Goal: Task Accomplishment & Management: Use online tool/utility

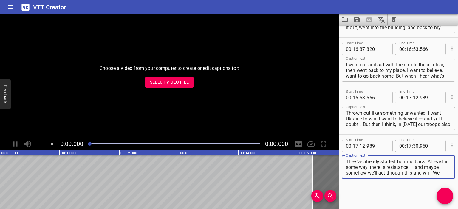
scroll to position [2028, 0]
click at [394, 18] on icon "Clear captions" at bounding box center [393, 19] width 4 height 5
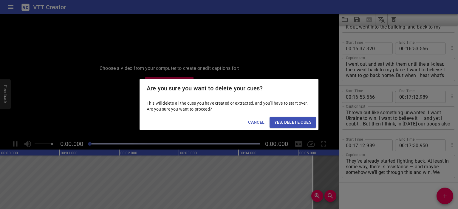
click at [285, 124] on span "Yes, Delete Cues" at bounding box center [292, 122] width 37 height 7
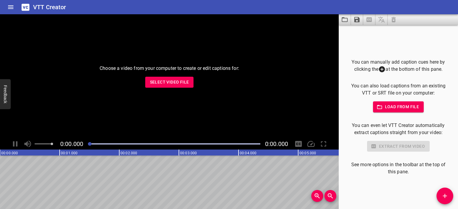
click at [174, 81] on span "Select Video File" at bounding box center [169, 82] width 39 height 7
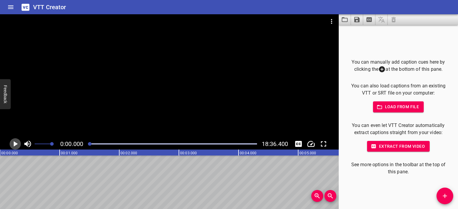
click at [10, 147] on button "Play/Pause" at bounding box center [15, 144] width 11 height 11
click at [179, 78] on div at bounding box center [169, 76] width 338 height 124
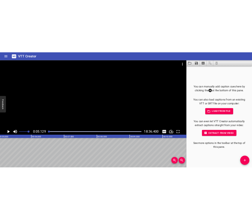
scroll to position [0, 305]
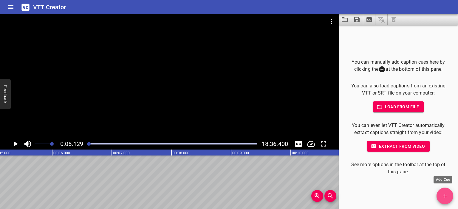
click at [444, 198] on icon "Add Cue" at bounding box center [444, 196] width 7 height 7
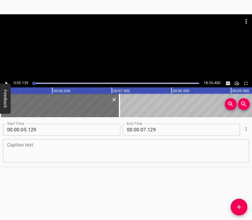
click at [130, 147] on textarea at bounding box center [126, 151] width 238 height 17
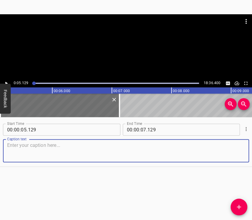
paste textarea "For 35 days we stayed in a bomb shelter right in the center, near the “Pobeda” …"
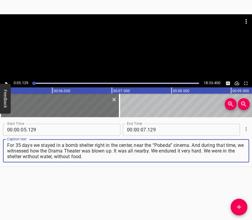
type textarea "For 35 days we stayed in a bomb shelter right in the center, near the “Pobeda” …"
click at [120, 47] on div at bounding box center [126, 46] width 252 height 65
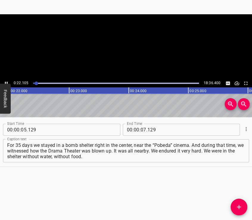
scroll to position [0, 1317]
click at [123, 48] on div at bounding box center [126, 46] width 252 height 65
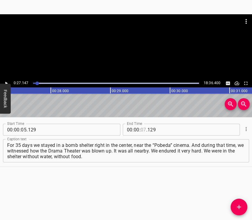
click at [143, 131] on input "number" at bounding box center [144, 130] width 6 height 12
type input "27"
type input "147"
click at [237, 205] on icon "Add Cue" at bounding box center [238, 207] width 7 height 7
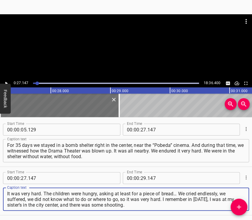
type textarea "It was very hard. The children were hungry, asking at least for a piece of brea…"
click at [127, 45] on div at bounding box center [126, 46] width 252 height 65
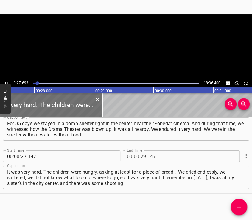
scroll to position [0, 1649]
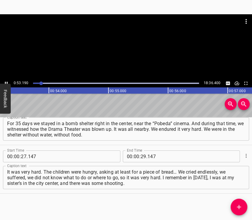
click at [133, 53] on div at bounding box center [126, 46] width 252 height 65
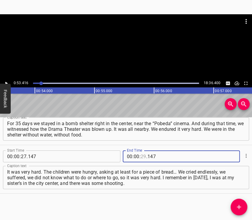
click at [141, 156] on input "number" at bounding box center [144, 157] width 6 height 12
type input "53"
type input "416"
click at [232, 203] on button "Add Cue" at bounding box center [239, 207] width 17 height 17
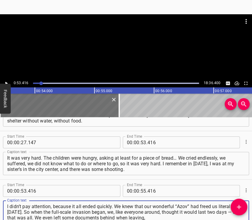
type textarea "I didn’t pay attention, because it all ended quickly. We knew that our wonderfu…"
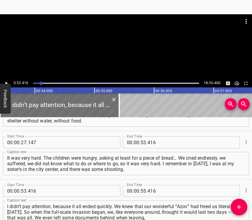
click at [130, 35] on div at bounding box center [126, 29] width 252 height 30
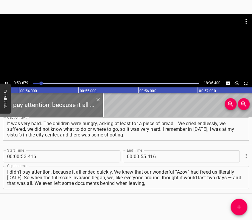
scroll to position [0, 3214]
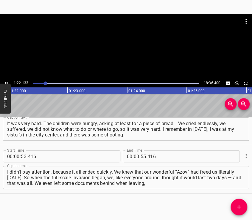
click at [122, 41] on div at bounding box center [126, 29] width 252 height 30
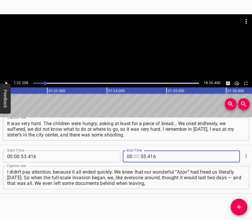
click at [134, 158] on input "number" at bounding box center [137, 157] width 6 height 12
type input "01"
type input "22"
type input "208"
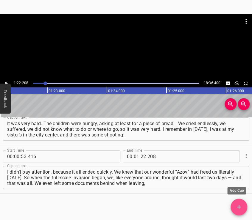
click at [239, 204] on icon "Add Cue" at bounding box center [238, 207] width 7 height 7
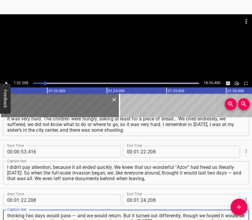
type textarea "thinking two days would pass — and we would return. But it turned out different…"
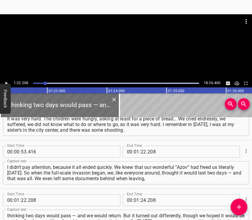
click at [138, 46] on div at bounding box center [126, 46] width 252 height 65
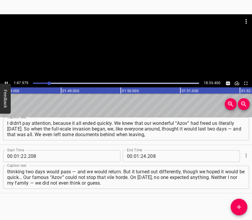
scroll to position [0, 6449]
click at [131, 46] on div at bounding box center [126, 46] width 252 height 65
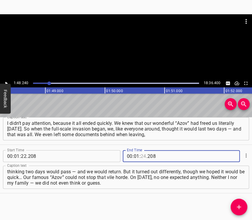
click at [141, 156] on input "number" at bounding box center [144, 156] width 6 height 12
type input "48"
type input "240"
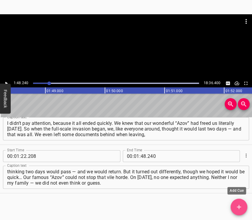
click at [240, 205] on icon "Add Cue" at bounding box center [238, 207] width 7 height 7
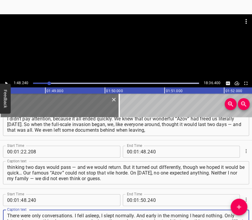
type textarea "There were only conversations. I fell asleep, I slept normally. And early in th…"
click at [119, 47] on div at bounding box center [126, 46] width 252 height 65
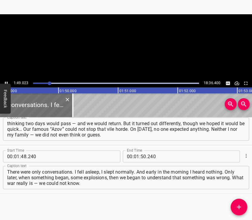
scroll to position [0, 6495]
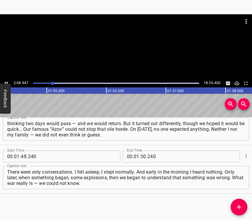
click at [114, 34] on div at bounding box center [126, 29] width 252 height 30
click at [134, 157] on input "number" at bounding box center [137, 157] width 6 height 12
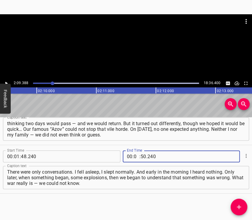
type input "02"
type input "09"
type input "388"
click at [240, 201] on button "Add Cue" at bounding box center [239, 207] width 17 height 17
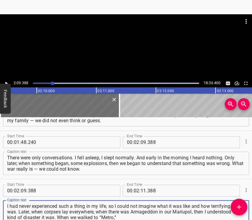
type textarea "I had never experienced such a thing in my life, so I could not imagine what it…"
click at [124, 44] on div at bounding box center [126, 46] width 252 height 65
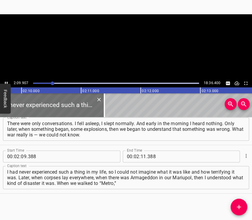
scroll to position [0, 7739]
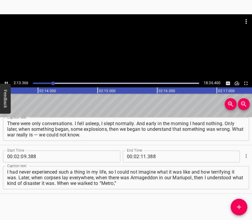
click at [129, 52] on div at bounding box center [126, 46] width 252 height 65
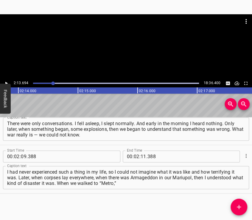
click at [130, 55] on div at bounding box center [126, 46] width 252 height 65
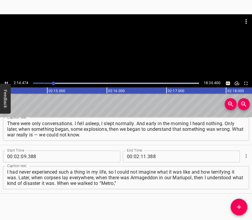
scroll to position [0, 8011]
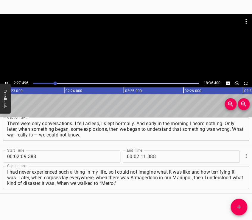
click at [115, 37] on div at bounding box center [126, 29] width 252 height 30
click at [141, 158] on input "number" at bounding box center [144, 157] width 6 height 12
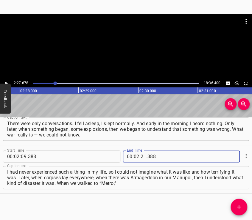
type input "27"
type input "678"
click at [237, 200] on button "Add Cue" at bounding box center [239, 207] width 17 height 17
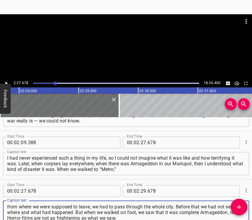
type textarea "from where we were supposed to leave, we had to pass through the whole city. Be…"
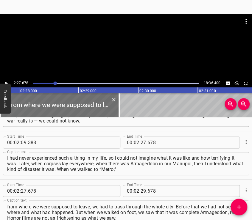
click at [113, 46] on div at bounding box center [126, 46] width 252 height 65
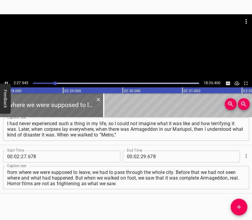
scroll to position [0, 8830]
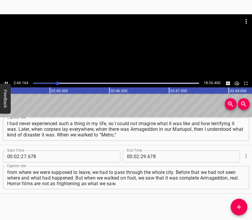
click at [132, 55] on div at bounding box center [126, 46] width 252 height 65
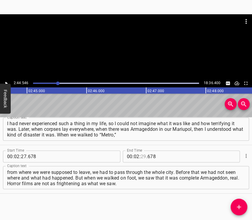
click at [141, 157] on input "number" at bounding box center [144, 157] width 6 height 12
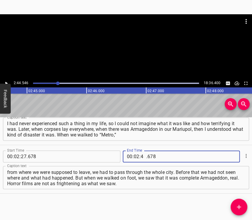
type input "44"
type input "546"
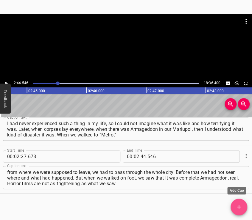
drag, startPoint x: 236, startPoint y: 203, endPoint x: 205, endPoint y: 135, distance: 74.9
click at [236, 202] on button "Add Cue" at bounding box center [239, 207] width 17 height 17
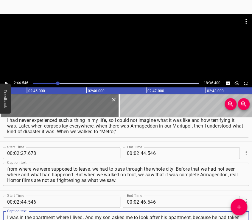
type textarea "I was in the apartment where I lived. And my son asked me to look after his apa…"
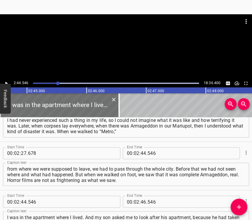
click at [150, 63] on div at bounding box center [126, 46] width 252 height 65
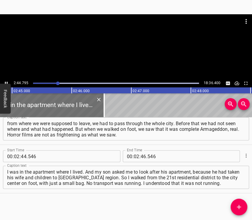
scroll to position [0, 9834]
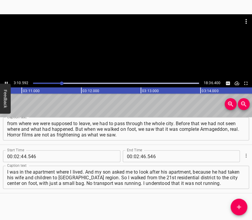
click at [136, 50] on div at bounding box center [126, 46] width 252 height 65
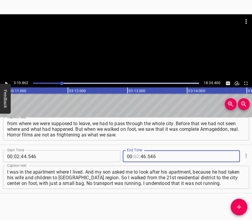
click at [135, 154] on input "number" at bounding box center [137, 156] width 6 height 12
type input "02"
type input "10"
type input "862"
click at [239, 203] on button "Add Cue" at bounding box center [239, 207] width 17 height 17
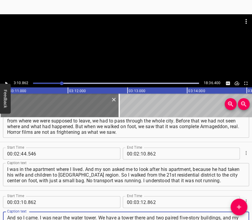
type textarea "And so I came. I was near the water tower. We have a tower there and two paired…"
click at [124, 38] on div at bounding box center [126, 29] width 252 height 30
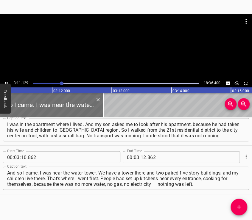
scroll to position [362, 0]
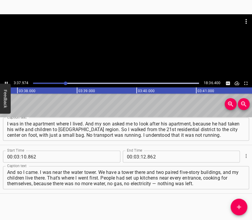
click at [124, 35] on div at bounding box center [126, 29] width 252 height 30
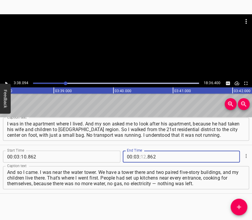
click at [141, 158] on input "number" at bounding box center [144, 157] width 6 height 12
type input "38"
type input "094"
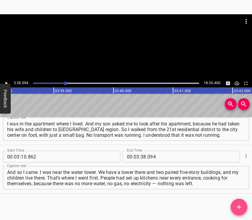
click at [237, 205] on icon "Add Cue" at bounding box center [238, 207] width 7 height 7
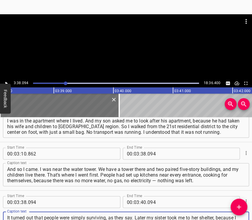
type textarea "It turned out that people were simply surviving, as they say. Later my sister t…"
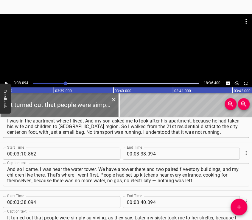
drag, startPoint x: 105, startPoint y: 30, endPoint x: 103, endPoint y: 49, distance: 19.1
click at [105, 34] on div at bounding box center [126, 29] width 252 height 30
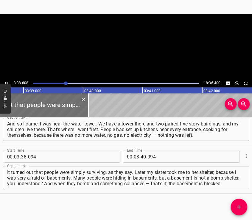
scroll to position [0, 13040]
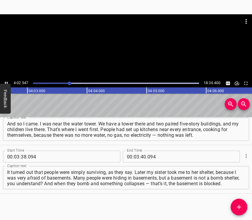
click at [132, 52] on div at bounding box center [126, 46] width 252 height 65
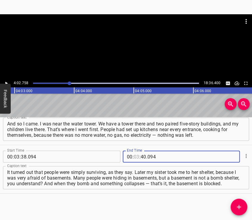
drag, startPoint x: 133, startPoint y: 155, endPoint x: 143, endPoint y: 153, distance: 9.8
click at [141, 153] on div "00 : : 40 . 094" at bounding box center [164, 157] width 83 height 12
type input "04"
type input "02"
type input "758"
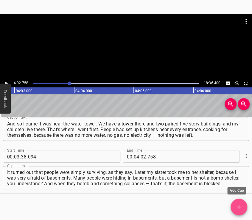
click at [237, 203] on button "Add Cue" at bounding box center [239, 207] width 17 height 17
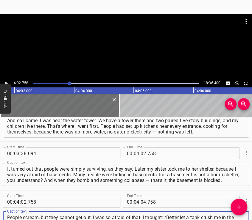
scroll to position [5, 0]
type textarea "People scream, but they cannot get out. I was so afraid of that! I thought: “Be…"
click at [119, 47] on div at bounding box center [126, 46] width 252 height 65
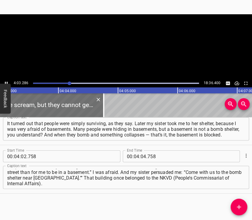
scroll to position [0, 14494]
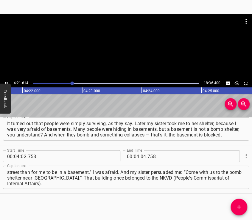
click at [132, 45] on div at bounding box center [126, 46] width 252 height 65
click at [141, 157] on input "number" at bounding box center [144, 157] width 6 height 12
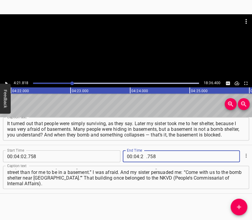
type input "21"
type input "818"
click at [238, 203] on button "Add Cue" at bounding box center [239, 207] width 17 height 17
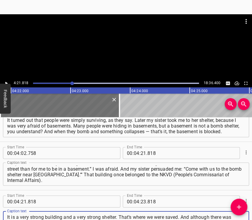
type textarea "It is a very strong building and a very strong shelter. That’s where we were sa…"
click at [116, 45] on div at bounding box center [126, 46] width 252 height 65
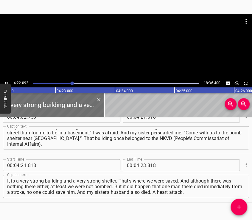
scroll to position [0, 15615]
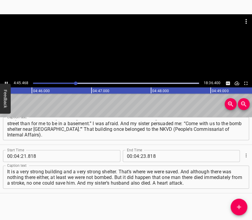
click at [140, 58] on div at bounding box center [126, 46] width 252 height 65
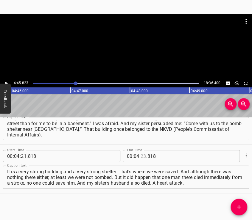
click at [141, 155] on input "number" at bounding box center [144, 156] width 6 height 12
type input "45"
type input "823"
click at [239, 202] on button "Add Cue" at bounding box center [239, 207] width 17 height 17
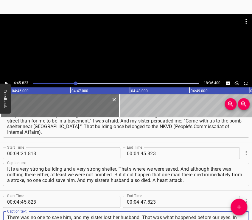
type textarea "There was no one to save him, and my sister lost her husband. That was what hap…"
click at [139, 55] on div at bounding box center [126, 46] width 252 height 65
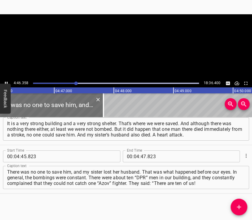
scroll to position [0, 17060]
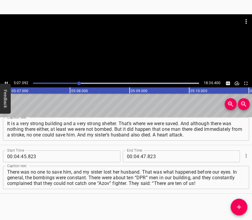
click at [136, 55] on div at bounding box center [126, 46] width 252 height 65
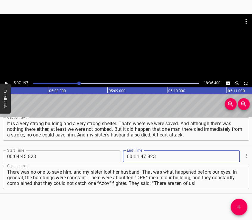
click at [136, 158] on input "number" at bounding box center [137, 157] width 6 height 12
type input "05"
type input "07"
type input "197"
click at [240, 203] on button "Add Cue" at bounding box center [239, 207] width 17 height 17
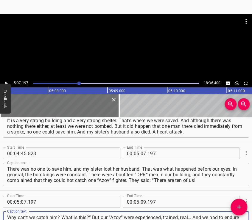
type textarea "Why can’t we catch him? What is this?” But our “Azov” were experienced, trained…"
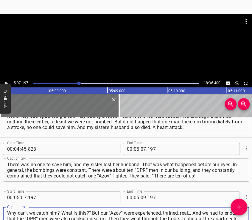
click at [124, 43] on div at bounding box center [126, 29] width 252 height 30
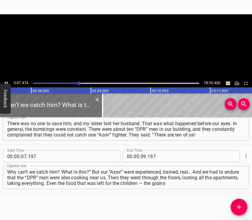
scroll to position [0, 18334]
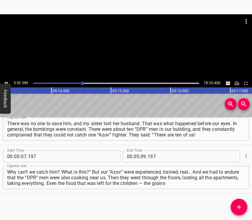
click at [113, 57] on div at bounding box center [126, 46] width 252 height 65
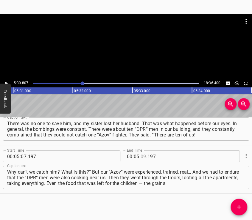
click at [141, 157] on input "number" at bounding box center [144, 157] width 6 height 12
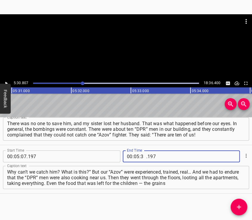
type input "30"
type input "807"
click at [238, 204] on icon "Add Cue" at bounding box center [238, 207] width 7 height 7
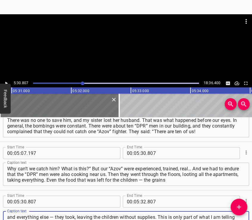
type textarea "and everything else — they took, leaving the children without supplies. This is…"
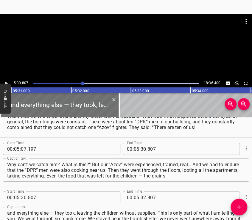
click at [119, 45] on div at bounding box center [126, 46] width 252 height 65
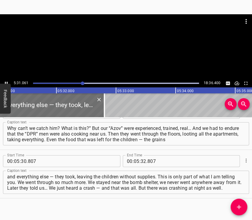
scroll to position [0, 19724]
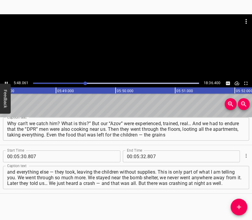
click at [133, 55] on div at bounding box center [126, 46] width 252 height 65
click at [141, 154] on input "number" at bounding box center [144, 157] width 6 height 12
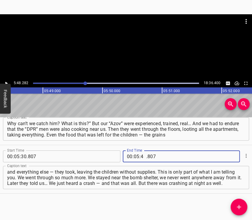
type input "48"
type input "282"
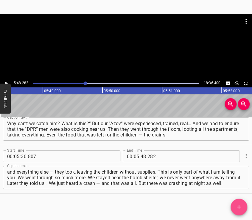
click at [234, 201] on button "Add Cue" at bounding box center [239, 207] width 17 height 17
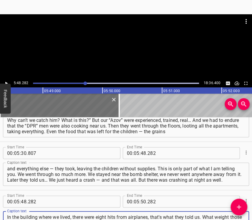
scroll to position [6, 0]
type textarea "In the building where we lived, there were eight hits from airplanes, that’s wh…"
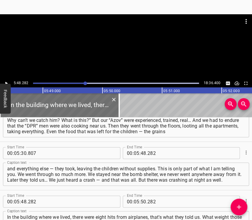
click at [118, 40] on div at bounding box center [126, 29] width 252 height 30
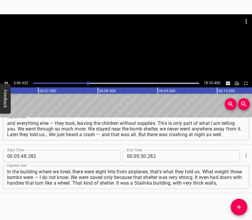
scroll to position [0, 21842]
click at [129, 49] on div at bounding box center [126, 46] width 252 height 65
click at [139, 155] on span ":" at bounding box center [139, 156] width 1 height 12
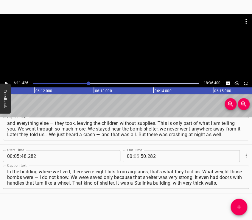
click at [134, 156] on input "number" at bounding box center [137, 156] width 6 height 12
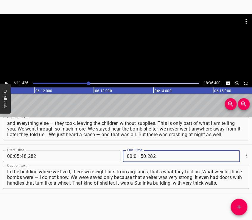
type input "06"
type input "11"
type input "426"
click at [242, 204] on span "Add Cue" at bounding box center [239, 207] width 17 height 7
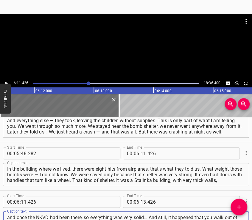
type textarea "and once the NKVD had been there, so everything was very solid… And still, it h…"
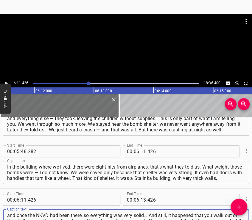
click at [114, 33] on div at bounding box center [126, 29] width 252 height 30
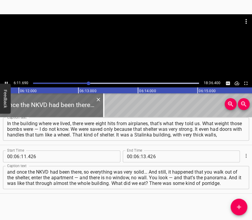
scroll to position [0, 22160]
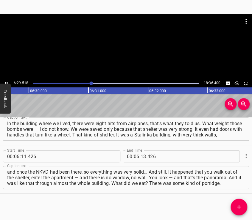
click at [130, 46] on div at bounding box center [126, 46] width 252 height 65
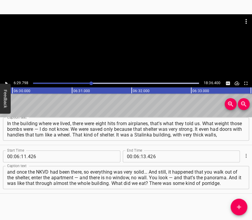
scroll to position [0, 23223]
click at [141, 156] on input "number" at bounding box center [144, 157] width 6 height 12
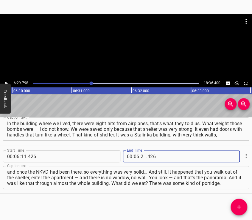
type input "29"
type input "798"
click at [236, 200] on button "Add Cue" at bounding box center [239, 207] width 17 height 17
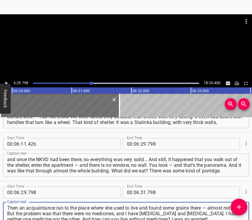
type textarea "Then an acquaintance ran to the place where she used to live and found some gra…"
click at [124, 53] on div at bounding box center [126, 46] width 252 height 65
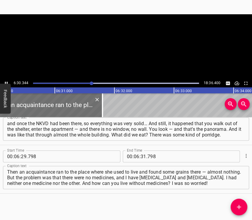
scroll to position [0, 23256]
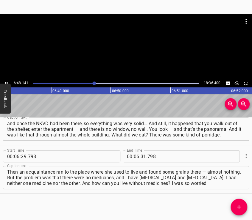
click at [122, 50] on div at bounding box center [126, 46] width 252 height 65
click at [141, 156] on input "number" at bounding box center [144, 157] width 6 height 12
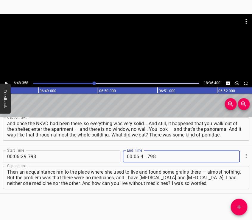
type input "48"
type input "358"
click at [237, 206] on icon "Add Cue" at bounding box center [238, 207] width 7 height 7
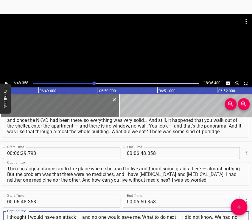
type textarea "I thought I would have an attack — and no one would save me. What to do next — …"
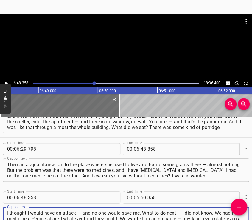
click at [140, 39] on div at bounding box center [126, 29] width 252 height 30
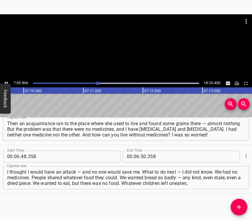
scroll to position [0, 25610]
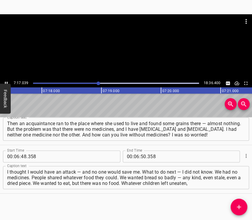
click at [138, 59] on div at bounding box center [126, 46] width 252 height 65
click at [134, 157] on input "number" at bounding box center [137, 157] width 6 height 12
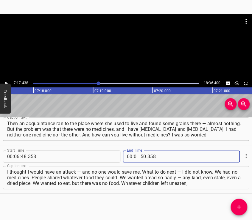
type input "07"
type input "17"
type input "438"
click at [238, 205] on icon "Add Cue" at bounding box center [238, 207] width 7 height 7
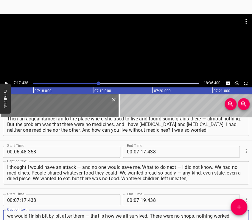
type textarea "we would finish bit by bit after them — that is how we all survived. There were…"
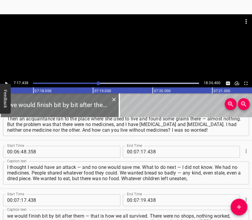
click at [122, 48] on div at bounding box center [126, 46] width 252 height 65
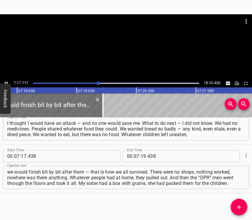
scroll to position [0, 26094]
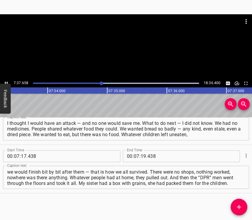
click at [153, 49] on div at bounding box center [126, 46] width 252 height 65
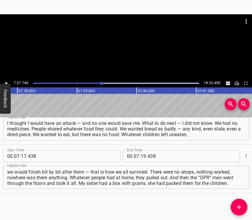
scroll to position [0, 27271]
click at [141, 158] on input "number" at bounding box center [144, 156] width 6 height 12
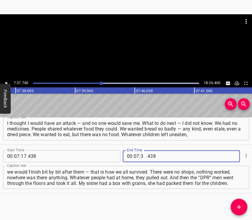
type input "37"
type input "740"
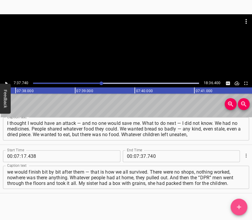
click at [237, 203] on button "Add Cue" at bounding box center [239, 207] width 17 height 17
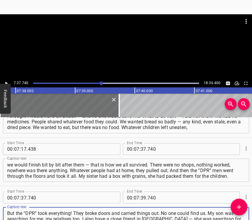
type textarea "But the “DPR” took everything! They broke doors and carried things out. No one …"
click at [127, 45] on div at bounding box center [126, 46] width 252 height 65
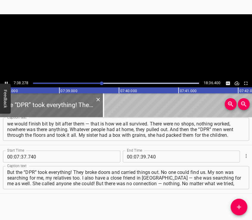
scroll to position [0, 27303]
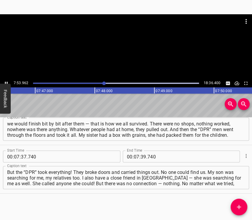
click at [141, 51] on div at bounding box center [126, 46] width 252 height 65
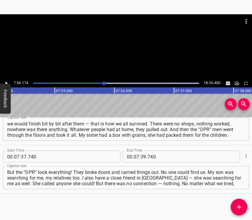
scroll to position [0, 28250]
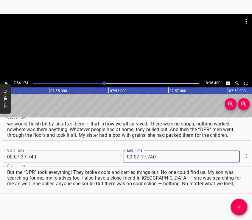
click at [141, 157] on input "number" at bounding box center [144, 157] width 6 height 12
type input "54"
type input "174"
click at [240, 203] on button "Add Cue" at bounding box center [239, 207] width 17 height 17
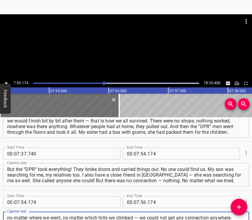
scroll to position [6, 0]
type textarea "no matter where we went, no matter which hills we climbed — we could not get an…"
click at [141, 29] on div at bounding box center [126, 46] width 252 height 65
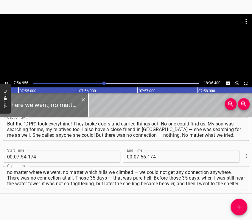
scroll to position [0, 28297]
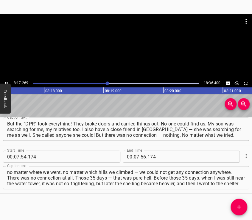
click at [124, 57] on div at bounding box center [126, 46] width 252 height 65
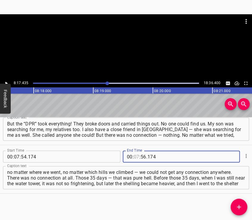
click at [134, 154] on input "number" at bounding box center [137, 157] width 6 height 12
type input "08"
type input "17"
type input "5"
type input "005"
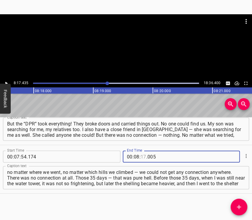
click at [141, 159] on input "number" at bounding box center [144, 157] width 6 height 12
type input "17"
click at [147, 158] on input "number" at bounding box center [174, 157] width 55 height 12
type input "435"
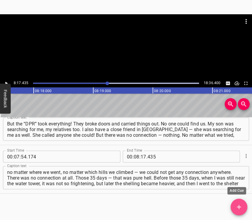
click at [238, 203] on button "Add Cue" at bounding box center [239, 207] width 17 height 17
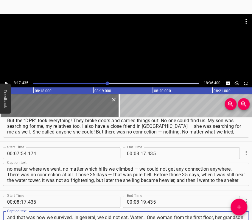
type textarea "and that was how we survived. In general, we did not eat. Water… One woman from…"
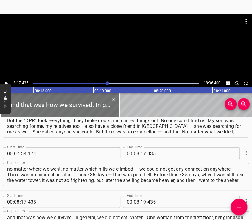
click at [131, 44] on div at bounding box center [126, 46] width 252 height 65
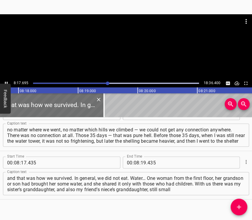
scroll to position [0, 29652]
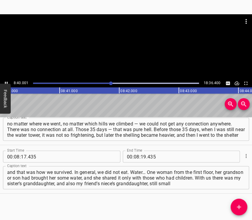
click at [130, 56] on div at bounding box center [126, 46] width 252 height 65
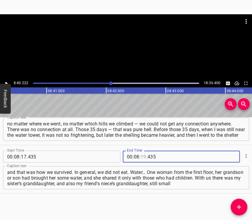
click at [141, 158] on input "number" at bounding box center [144, 157] width 6 height 12
type input "40"
type input "222"
click at [240, 204] on icon "Add Cue" at bounding box center [238, 207] width 7 height 7
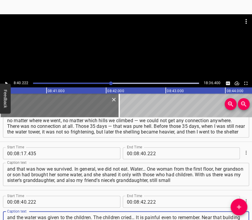
scroll to position [5, 0]
type textarea "and the water was given to the children. The children cried… It is painful even…"
click at [141, 53] on div at bounding box center [126, 46] width 252 height 65
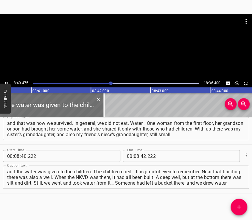
scroll to position [0, 31024]
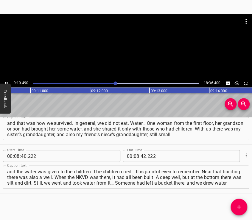
click at [138, 55] on div at bounding box center [126, 46] width 252 height 65
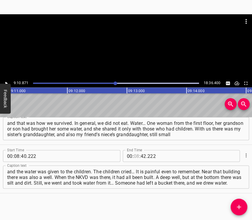
click at [134, 156] on input "number" at bounding box center [137, 156] width 6 height 12
type input "09"
type input "10"
type input "871"
click at [237, 205] on icon "Add Cue" at bounding box center [238, 207] width 7 height 7
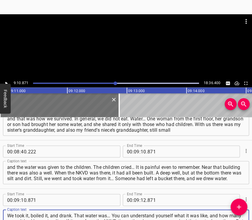
type textarea "We took it, boiled it, and drank. That water was… You can understand yourself w…"
click at [130, 56] on div at bounding box center [126, 46] width 252 height 65
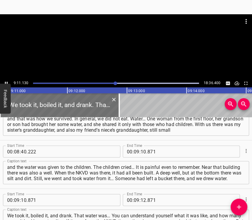
scroll to position [0, 32835]
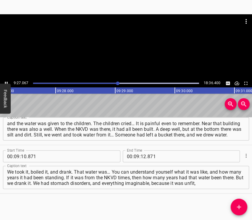
click at [138, 55] on div at bounding box center [126, 46] width 252 height 65
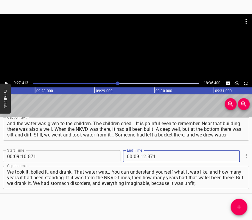
drag, startPoint x: 139, startPoint y: 158, endPoint x: 144, endPoint y: 155, distance: 5.9
click at [141, 157] on input "number" at bounding box center [144, 157] width 6 height 12
type input "27"
type input "413"
click at [237, 203] on button "Add Cue" at bounding box center [239, 207] width 17 height 17
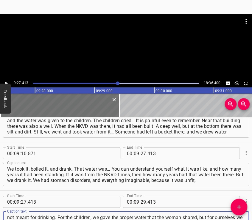
scroll to position [5, 0]
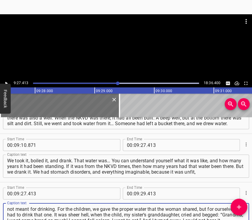
type textarea "not meant for drinking. For the children, we gave the proper water that the wom…"
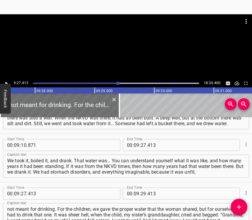
click at [129, 52] on div at bounding box center [126, 46] width 252 height 65
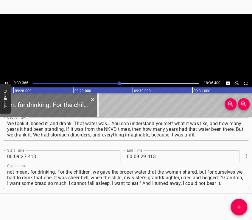
scroll to position [0, 33829]
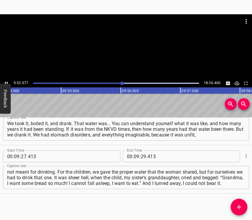
click at [126, 61] on div at bounding box center [126, 46] width 252 height 65
click at [142, 155] on input "number" at bounding box center [144, 157] width 6 height 12
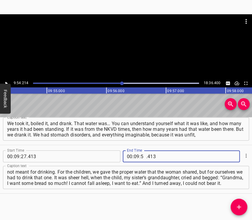
type input "54"
type input "214"
click at [239, 201] on button "Add Cue" at bounding box center [239, 207] width 17 height 17
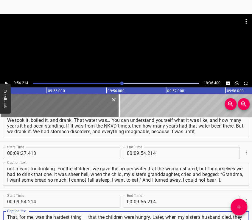
scroll to position [6, 0]
type textarea "That, for me, was the hardest thing — that the children were hungry. Later, whe…"
click at [116, 45] on div at bounding box center [126, 46] width 252 height 65
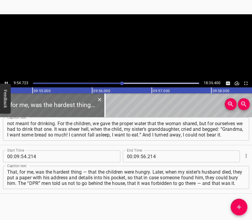
scroll to position [0, 35432]
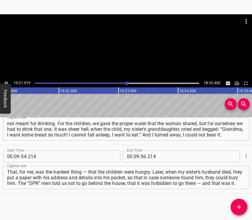
click at [126, 52] on div at bounding box center [126, 46] width 252 height 65
click at [135, 158] on input "number" at bounding box center [137, 157] width 6 height 12
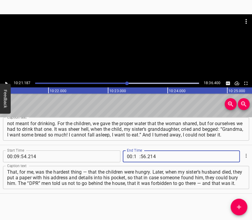
type input "10"
type input "21"
type input "187"
click at [239, 203] on button "Add Cue" at bounding box center [239, 207] width 17 height 17
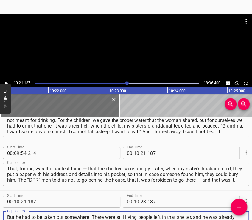
type textarea "But he had to be taken out somewhere. There were still living people left in th…"
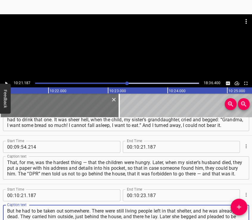
click at [129, 50] on div at bounding box center [126, 46] width 252 height 65
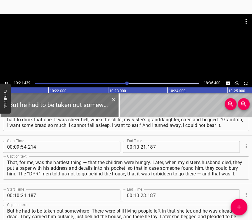
scroll to position [0, 37024]
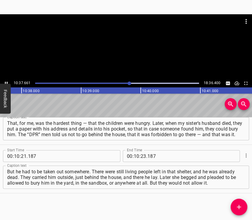
click at [125, 48] on div at bounding box center [126, 46] width 252 height 65
click at [141, 157] on input "number" at bounding box center [144, 156] width 6 height 12
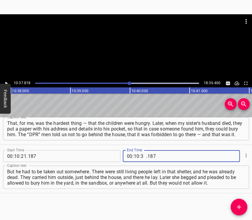
type input "37"
type input "818"
click at [236, 204] on icon "Add Cue" at bounding box center [238, 207] width 7 height 7
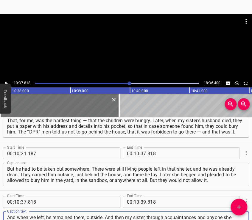
scroll to position [6, 0]
type textarea "And when we left, he remained there, outside. And then my sister, through acqua…"
click at [111, 50] on div at bounding box center [126, 46] width 252 height 65
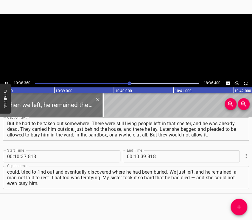
scroll to position [0, 38032]
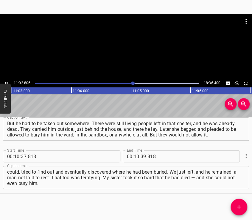
click at [120, 50] on div at bounding box center [126, 46] width 252 height 65
click at [112, 51] on div at bounding box center [126, 46] width 252 height 65
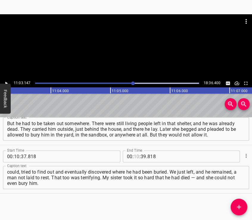
click at [136, 155] on input "number" at bounding box center [137, 157] width 6 height 12
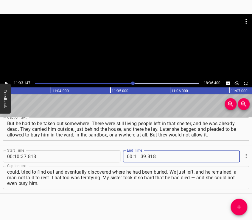
type input "11"
type input "03"
type input "147"
click at [240, 205] on icon "Add Cue" at bounding box center [238, 207] width 7 height 7
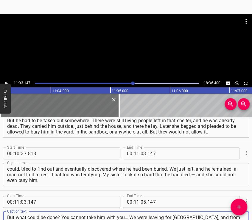
type textarea "But what could be done? You cannot take him with you… We were leaving for [GEOG…"
click at [141, 42] on div at bounding box center [126, 29] width 252 height 30
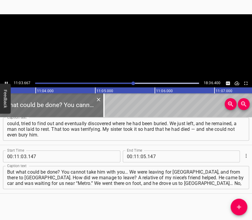
scroll to position [0, 39539]
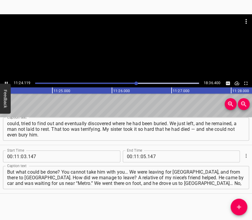
click at [125, 59] on div at bounding box center [126, 46] width 252 height 65
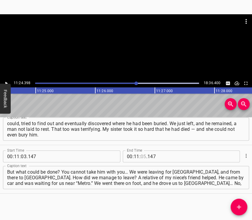
click at [141, 155] on input "number" at bounding box center [144, 157] width 6 height 12
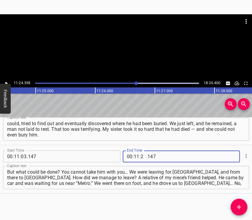
type input "24"
type input "398"
drag, startPoint x: 239, startPoint y: 205, endPoint x: 237, endPoint y: 202, distance: 3.6
click at [239, 205] on icon "Add Cue" at bounding box center [238, 207] width 7 height 7
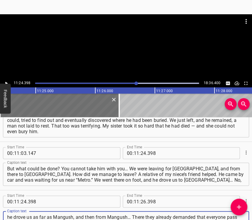
scroll to position [6, 0]
type textarea "he drove us as far as Mangush, and then from Mangush… There they already demand…"
click at [141, 48] on div at bounding box center [126, 46] width 252 height 65
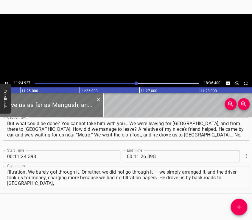
scroll to position [0, 40806]
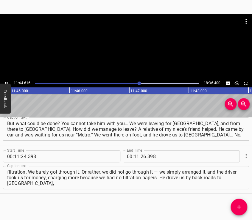
click at [138, 48] on div at bounding box center [126, 46] width 252 height 65
click at [141, 155] on input "number" at bounding box center [144, 157] width 6 height 12
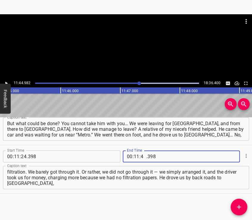
type input "44"
type input "982"
click at [239, 203] on button "Add Cue" at bounding box center [239, 207] width 17 height 17
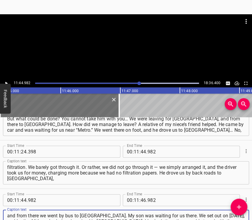
type textarea "and from there we went by bus to [GEOGRAPHIC_DATA]. My son was waiting for us t…"
click at [129, 45] on div at bounding box center [126, 46] width 252 height 65
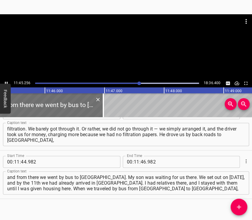
scroll to position [0, 42018]
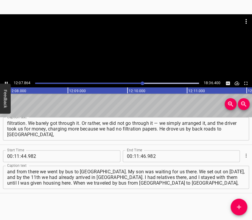
click at [128, 48] on div at bounding box center [126, 46] width 252 height 65
drag, startPoint x: 133, startPoint y: 160, endPoint x: 133, endPoint y: 156, distance: 3.3
click at [134, 159] on input "number" at bounding box center [137, 156] width 6 height 12
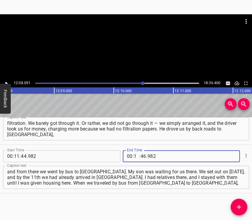
type input "12"
type input "08"
type input "091"
click at [241, 204] on icon "Add Cue" at bounding box center [238, 207] width 7 height 7
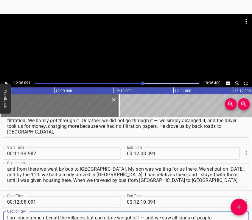
scroll to position [6, 0]
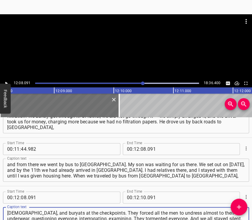
type textarea "I no longer remember all the villages, but each time we got off — and we saw al…"
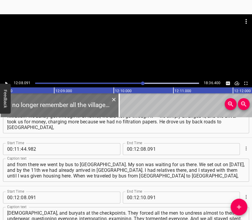
click at [144, 61] on div at bounding box center [126, 46] width 252 height 65
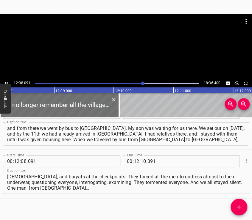
scroll to position [1527, 0]
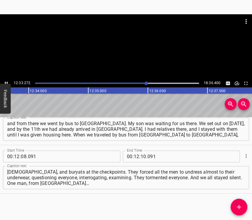
click at [120, 44] on div at bounding box center [126, 29] width 252 height 30
click at [142, 156] on input "number" at bounding box center [144, 157] width 6 height 12
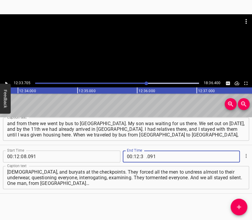
type input "33"
type input "705"
click at [243, 203] on button "Add Cue" at bounding box center [239, 207] width 17 height 17
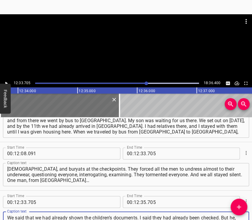
scroll to position [6, 0]
type textarea "We said that we had already shown the children’s documents. I said they had alr…"
click at [108, 40] on div at bounding box center [126, 29] width 252 height 30
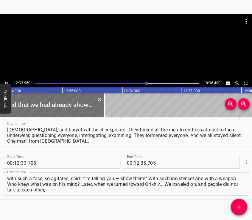
scroll to position [0, 44919]
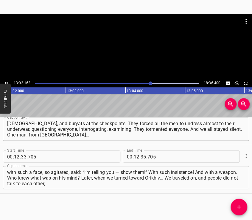
click at [135, 56] on div at bounding box center [126, 46] width 252 height 65
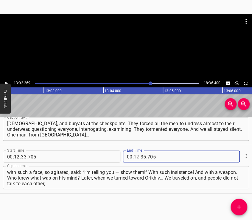
click at [134, 157] on input "number" at bounding box center [137, 157] width 6 height 12
type input "13"
type input "02"
type input "269"
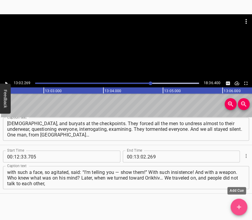
drag, startPoint x: 239, startPoint y: 205, endPoint x: 211, endPoint y: 145, distance: 66.1
click at [241, 204] on icon "Add Cue" at bounding box center [238, 207] width 7 height 7
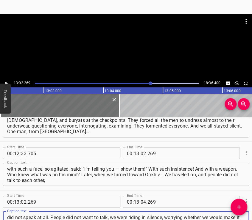
type textarea "did not speak at all. People did not want to talk, we were riding in silence, w…"
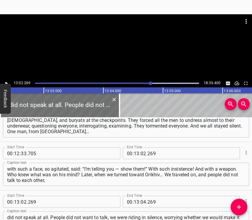
click at [138, 56] on div at bounding box center [126, 46] width 252 height 65
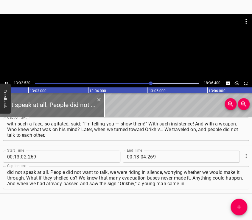
scroll to position [0, 46637]
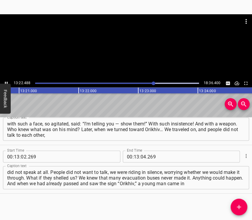
click at [125, 57] on div at bounding box center [126, 46] width 252 height 65
click at [141, 157] on input "number" at bounding box center [144, 157] width 6 height 12
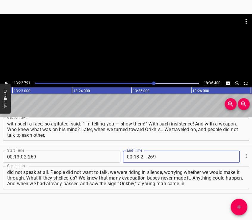
type input "22"
type input "791"
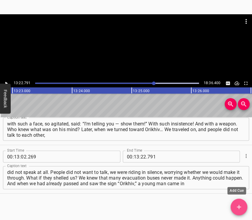
click at [238, 200] on button "Add Cue" at bounding box center [239, 207] width 17 height 17
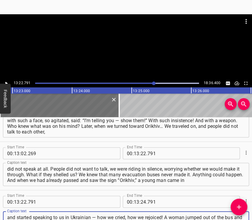
type textarea "and started speaking to us in Ukrainian — how we cried, how we rejoiced! A woma…"
click at [110, 41] on div at bounding box center [126, 29] width 252 height 30
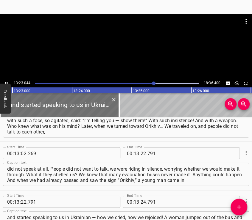
scroll to position [0, 47843]
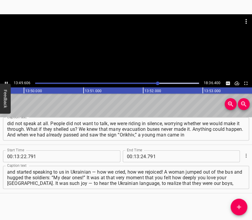
drag, startPoint x: 144, startPoint y: 48, endPoint x: 157, endPoint y: 98, distance: 51.4
click at [144, 48] on div at bounding box center [126, 46] width 252 height 65
click at [141, 158] on input "number" at bounding box center [144, 156] width 6 height 12
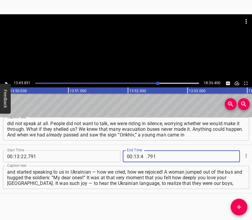
type input "49"
type input "851"
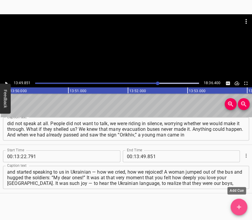
click at [237, 205] on icon "Add Cue" at bounding box center [238, 207] width 7 height 7
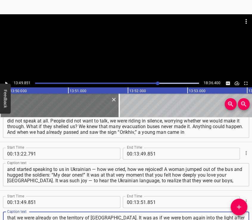
scroll to position [6, 0]
type textarea "that we were already on the territory of [GEOGRAPHIC_DATA]. It was as if we wer…"
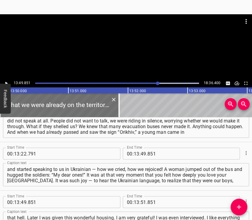
click at [130, 39] on div at bounding box center [126, 29] width 252 height 30
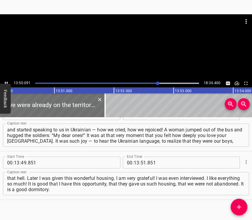
scroll to position [0, 49455]
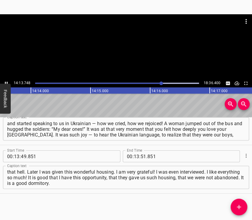
click at [131, 47] on div at bounding box center [126, 46] width 252 height 65
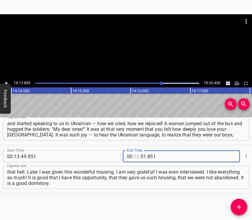
click at [135, 156] on input "number" at bounding box center [137, 157] width 6 height 12
type input "14"
type input "13"
type input "809"
click at [239, 203] on button "Add Cue" at bounding box center [239, 207] width 17 height 17
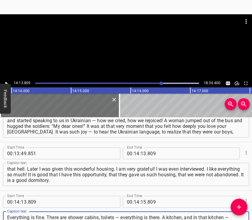
scroll to position [6, 0]
type textarea "Everything is fine. There are shower cabins, toilets — everything is there. A k…"
drag, startPoint x: 150, startPoint y: 37, endPoint x: 149, endPoint y: 40, distance: 3.5
click at [149, 39] on div at bounding box center [126, 29] width 252 height 30
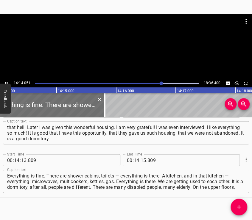
scroll to position [1770, 0]
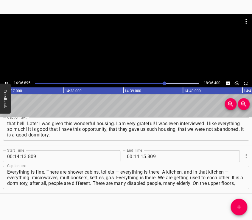
click at [128, 41] on div at bounding box center [126, 29] width 252 height 30
drag, startPoint x: 142, startPoint y: 157, endPoint x: 139, endPoint y: 153, distance: 4.1
click at [142, 156] on input "number" at bounding box center [144, 157] width 6 height 12
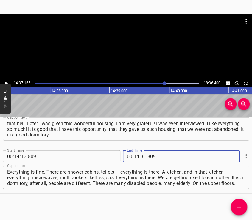
type input "37"
type input "165"
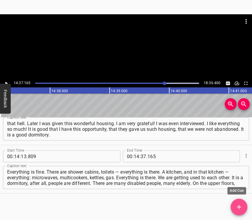
click at [236, 205] on icon "Add Cue" at bounding box center [238, 207] width 7 height 7
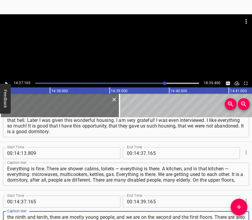
type textarea "the ninth and tenth, there are mostly young people, and we are on the second an…"
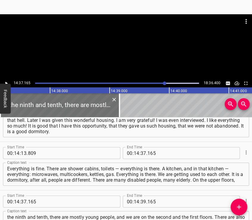
click at [141, 49] on div at bounding box center [126, 46] width 252 height 65
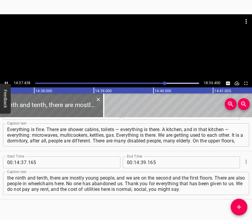
scroll to position [0, 52276]
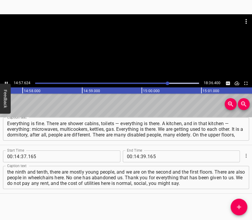
click at [130, 51] on div at bounding box center [126, 46] width 252 height 65
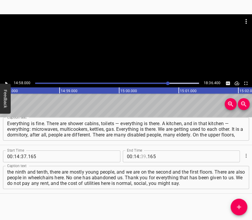
click at [141, 157] on input "number" at bounding box center [144, 157] width 6 height 12
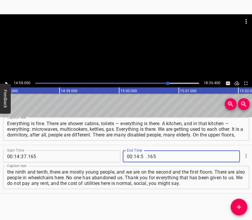
type input "58"
type input "000"
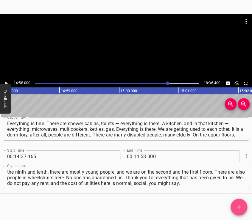
drag, startPoint x: 240, startPoint y: 203, endPoint x: 222, endPoint y: 150, distance: 56.7
click at [241, 203] on button "Add Cue" at bounding box center [239, 207] width 17 height 17
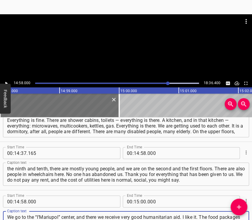
type textarea "We go to the “I’Mariupol” center, and there we receive very good humanitarian a…"
click at [118, 40] on div at bounding box center [126, 29] width 252 height 30
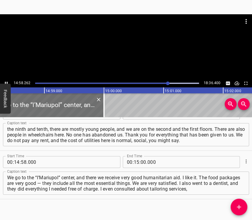
scroll to position [0, 53516]
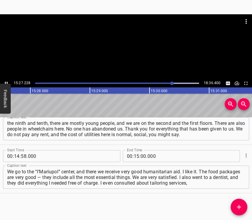
click at [127, 46] on div at bounding box center [126, 46] width 252 height 65
click at [141, 155] on input "number" at bounding box center [144, 156] width 6 height 12
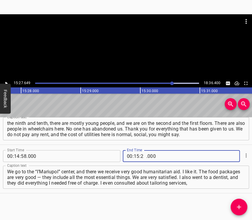
type input "27"
type input "649"
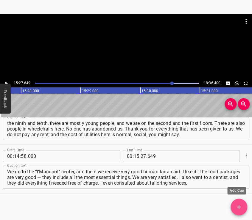
click at [236, 205] on icon "Add Cue" at bounding box center [238, 207] width 7 height 7
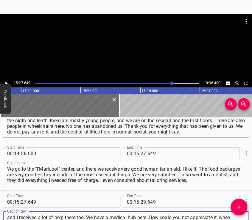
type textarea "and I received a lot of help there too. We have a medical hub here. How could y…"
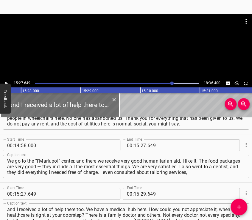
click at [99, 44] on div at bounding box center [126, 46] width 252 height 65
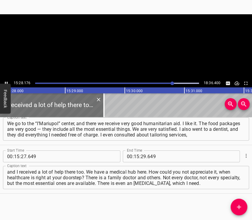
scroll to position [0, 55298]
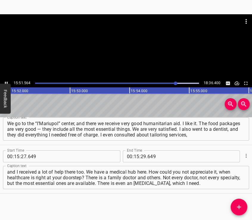
click at [131, 52] on div at bounding box center [126, 46] width 252 height 65
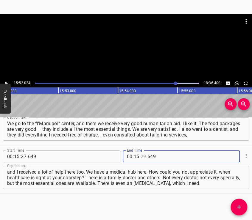
click at [142, 156] on input "number" at bounding box center [144, 157] width 6 height 12
type input "52"
type input "024"
click at [237, 206] on icon "Add Cue" at bounding box center [238, 207] width 7 height 7
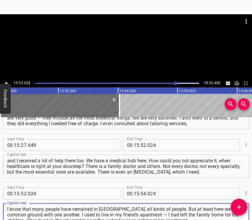
type textarea "I know that many people have remained in [GEOGRAPHIC_DATA], all kinds of people…"
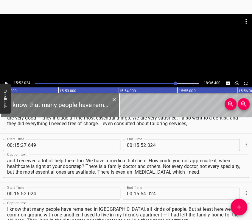
click at [119, 55] on div at bounding box center [126, 46] width 252 height 65
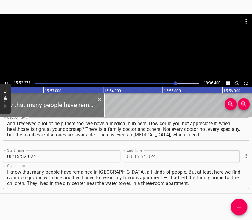
scroll to position [0, 56750]
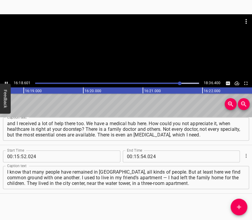
click at [118, 49] on div at bounding box center [126, 46] width 252 height 65
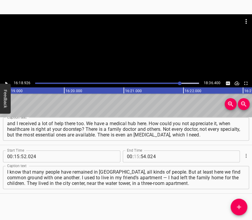
click at [135, 155] on input "number" at bounding box center [137, 157] width 6 height 12
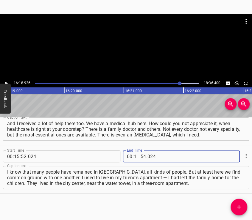
type input "16"
type input "18"
type input "926"
click at [238, 203] on button "Add Cue" at bounding box center [239, 207] width 17 height 17
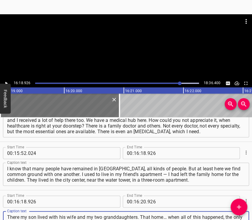
type textarea "There my son lived with his wife and my two granddaughters. That home… when all…"
click at [95, 47] on div at bounding box center [126, 46] width 252 height 65
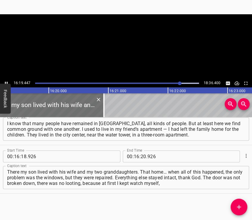
scroll to position [0, 58353]
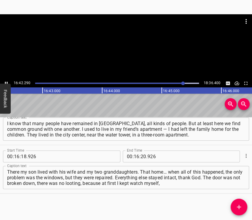
click at [120, 46] on div at bounding box center [126, 46] width 252 height 65
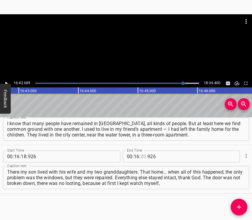
click at [141, 152] on input "number" at bounding box center [144, 157] width 6 height 12
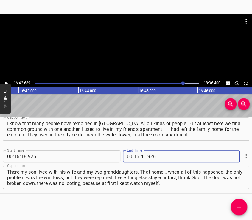
type input "42"
type input "689"
click at [241, 202] on button "Add Cue" at bounding box center [239, 207] width 17 height 17
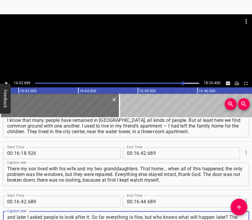
type textarea "and later I asked people to look after it. So far everything is fine, but who k…"
click at [130, 48] on div at bounding box center [126, 46] width 252 height 65
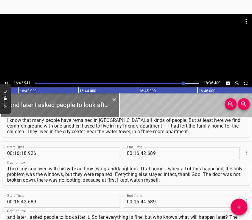
scroll to position [0, 59753]
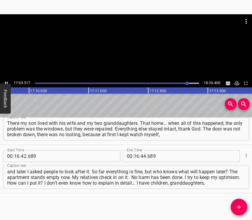
click at [131, 44] on div at bounding box center [126, 46] width 252 height 65
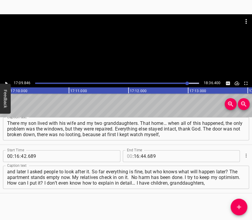
click at [130, 158] on input "number" at bounding box center [130, 156] width 6 height 12
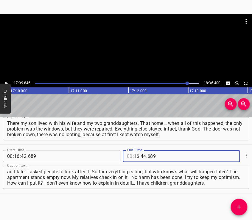
type input "00"
drag, startPoint x: 134, startPoint y: 155, endPoint x: 137, endPoint y: 153, distance: 3.6
click at [134, 155] on input "number" at bounding box center [137, 156] width 6 height 12
type input "17"
type input "09"
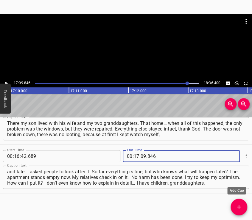
type input "846"
click at [240, 204] on icon "Add Cue" at bounding box center [238, 207] width 7 height 7
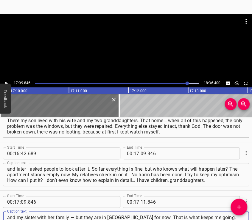
scroll to position [5, 0]
type textarea "and my sister with her family — but they are in [GEOGRAPHIC_DATA] for now. That…"
click at [119, 44] on div at bounding box center [126, 29] width 252 height 30
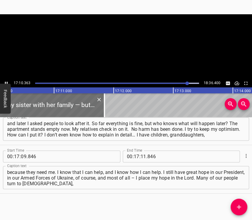
scroll to position [0, 61386]
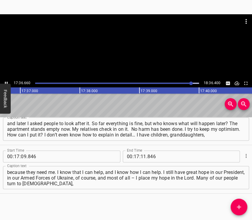
click at [128, 49] on div at bounding box center [126, 46] width 252 height 65
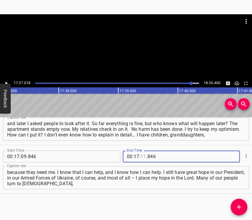
click at [141, 156] on input "number" at bounding box center [144, 157] width 6 height 12
type input "37"
type input "018"
click at [237, 204] on icon "Add Cue" at bounding box center [238, 207] width 7 height 7
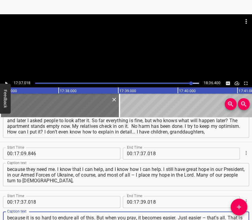
scroll to position [6, 0]
type textarea "because it is so hard to endure all of this. But when you pray, it becomes easi…"
click at [134, 29] on div at bounding box center [126, 46] width 252 height 65
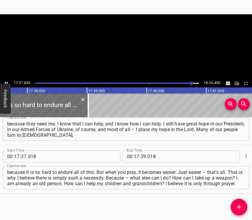
scroll to position [0, 63022]
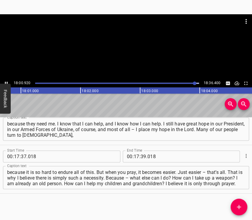
click at [121, 50] on div at bounding box center [126, 46] width 252 height 65
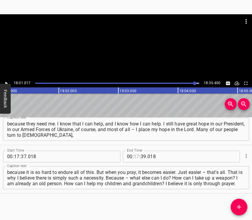
click at [134, 158] on input "number" at bounding box center [137, 157] width 6 height 12
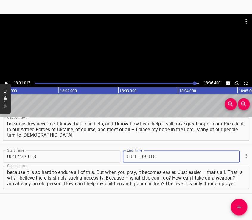
type input "18"
type input "01"
type input "017"
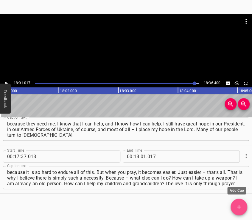
drag, startPoint x: 240, startPoint y: 204, endPoint x: 238, endPoint y: 201, distance: 3.1
click at [240, 204] on icon "Add Cue" at bounding box center [238, 207] width 7 height 7
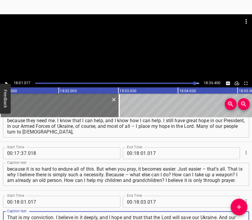
scroll to position [6, 0]
type textarea "That is my conviction. I believe in it deeply, and I hope and trust that the Lo…"
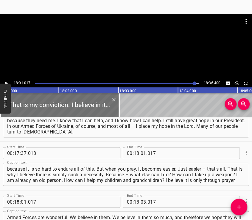
click at [130, 43] on div at bounding box center [126, 29] width 252 height 30
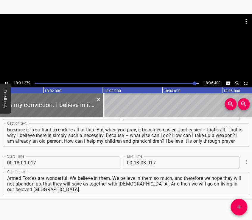
scroll to position [2207, 0]
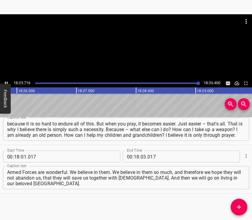
click at [133, 54] on div at bounding box center [126, 46] width 252 height 65
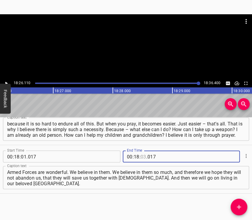
click at [141, 158] on input "number" at bounding box center [144, 157] width 6 height 12
type input "26"
type input "390"
click at [148, 184] on textarea "That is my conviction. I believe in it deeply, and I hope and trust that the Lo…" at bounding box center [126, 177] width 238 height 17
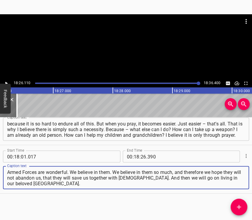
click at [130, 49] on div at bounding box center [126, 46] width 252 height 65
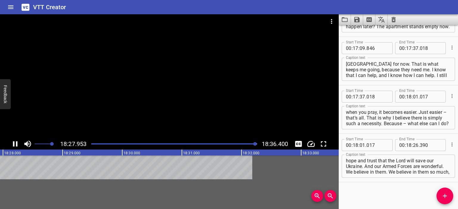
scroll to position [2126, 0]
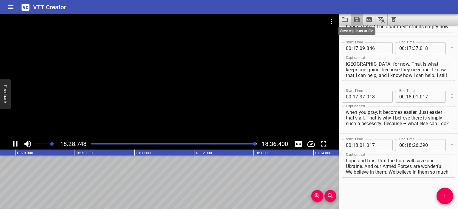
click at [358, 16] on icon "Save captions to file" at bounding box center [356, 19] width 7 height 7
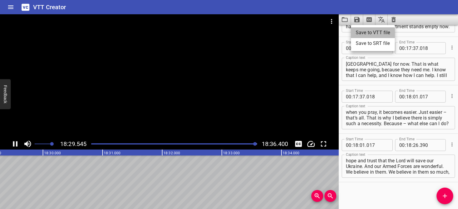
click at [360, 32] on li "Save to VTT file" at bounding box center [373, 32] width 44 height 11
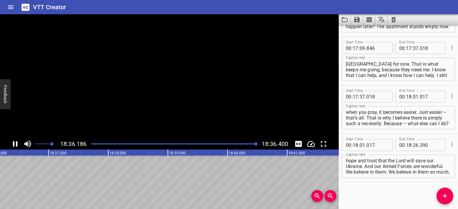
scroll to position [0, 66513]
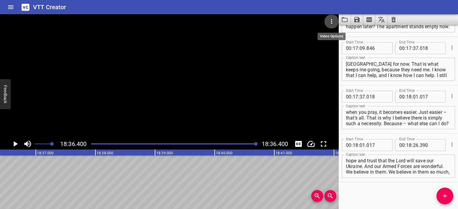
click at [331, 20] on icon "Video Options" at bounding box center [331, 21] width 7 height 7
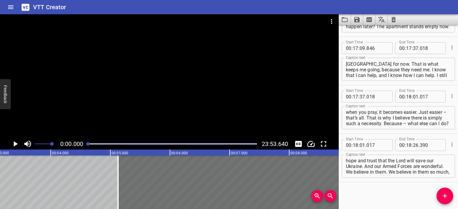
scroll to position [0, 0]
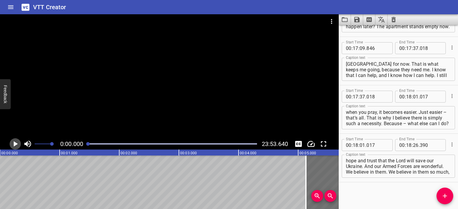
click at [15, 143] on icon "Play/Pause" at bounding box center [16, 143] width 4 height 5
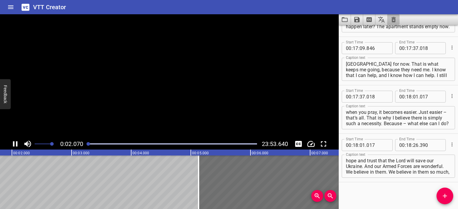
click at [393, 19] on icon "Clear captions" at bounding box center [393, 19] width 4 height 5
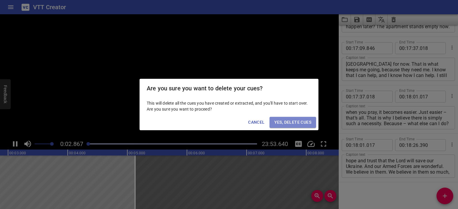
click at [293, 122] on span "Yes, Delete Cues" at bounding box center [292, 122] width 37 height 7
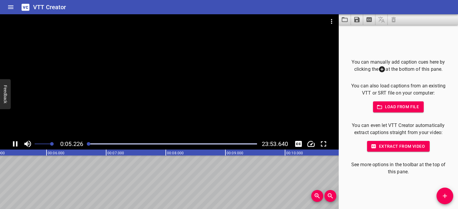
click at [180, 89] on div at bounding box center [169, 76] width 338 height 124
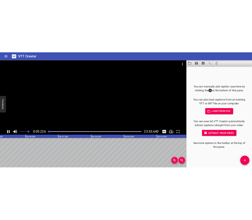
scroll to position [0, 324]
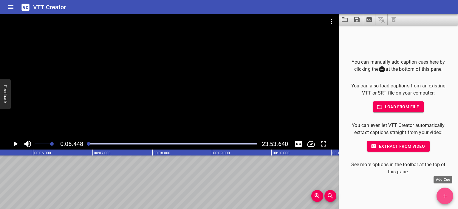
click at [441, 191] on button "Add Cue" at bounding box center [444, 196] width 17 height 17
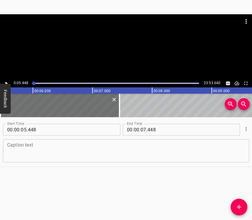
click at [123, 154] on textarea at bounding box center [126, 151] width 238 height 17
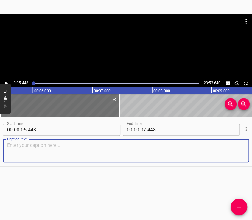
paste textarea "On [DATE], my husband woke me up. I had been sleeping very soundly. He woke me …"
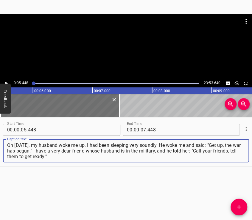
type textarea "On [DATE], my husband woke me up. I had been sleeping very soundly. He woke me …"
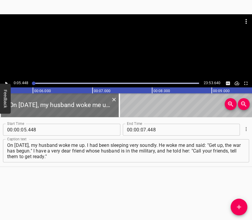
click at [119, 40] on div at bounding box center [126, 29] width 252 height 30
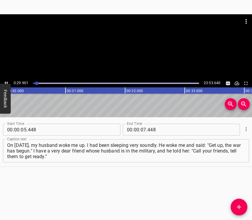
click at [139, 55] on div at bounding box center [126, 46] width 252 height 65
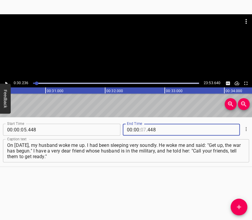
click at [142, 132] on input "number" at bounding box center [144, 130] width 6 height 12
type input "30"
type input "236"
click at [237, 204] on icon "Add Cue" at bounding box center [238, 207] width 7 height 7
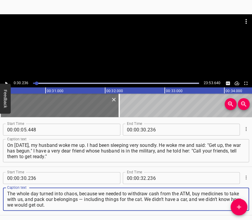
type textarea "The whole day turned into chaos, because we needed to withdraw cash from the AT…"
click at [116, 42] on div at bounding box center [126, 29] width 252 height 30
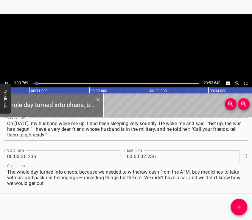
scroll to position [0, 1833]
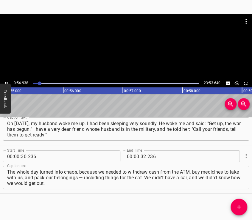
click at [125, 56] on div at bounding box center [126, 46] width 252 height 65
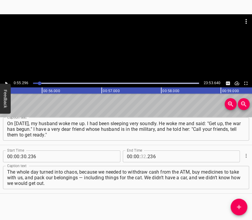
click at [141, 156] on input "number" at bounding box center [144, 157] width 6 height 12
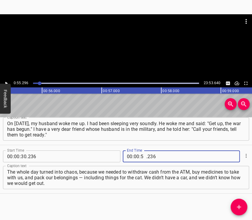
type input "55"
type input "296"
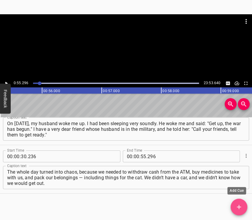
click at [234, 202] on button "Add Cue" at bounding box center [239, 207] width 17 height 17
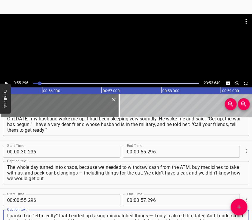
type textarea "I packed so “efficiently” that I ended up taking mismatched things — I only rea…"
click at [129, 49] on div at bounding box center [126, 46] width 252 height 65
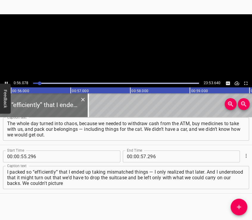
scroll to position [0, 3341]
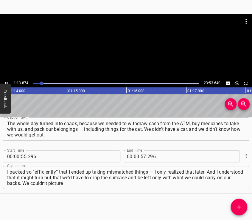
click at [129, 51] on div at bounding box center [126, 46] width 252 height 65
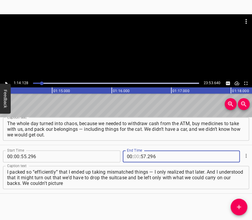
click at [134, 157] on input "number" at bounding box center [137, 157] width 6 height 12
type input "01"
type input "14"
type input "128"
click at [240, 204] on icon "Add Cue" at bounding box center [238, 207] width 7 height 7
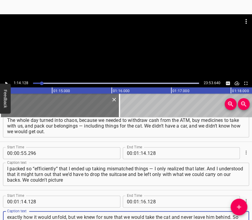
type textarea "exactly how it would unfold, but we knew for sure that we would take the cat an…"
click at [133, 56] on div at bounding box center [126, 46] width 252 height 65
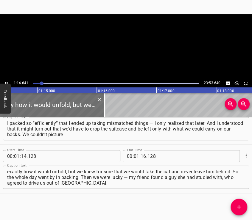
scroll to position [0, 4447]
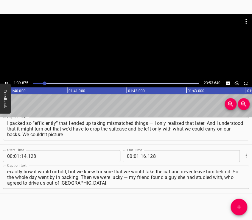
click at [137, 55] on div at bounding box center [126, 46] width 252 height 65
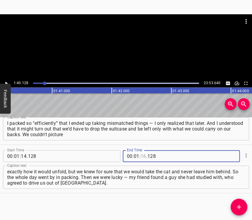
click at [142, 158] on input "number" at bounding box center [144, 156] width 6 height 12
type input "40"
type input "128"
click at [237, 204] on icon "Add Cue" at bounding box center [238, 207] width 7 height 7
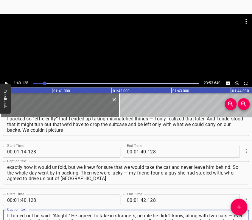
type textarea "It turned out he said: "Alright." He agreed to take in strangers, people he did…"
click at [148, 52] on div at bounding box center [126, 46] width 252 height 65
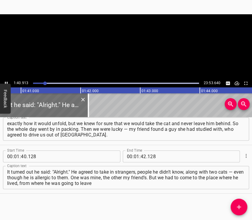
scroll to position [0, 6012]
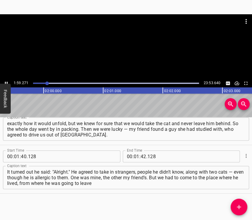
click at [135, 59] on div at bounding box center [126, 46] width 252 height 65
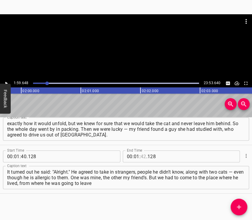
click at [141, 151] on input "number" at bounding box center [144, 157] width 6 height 12
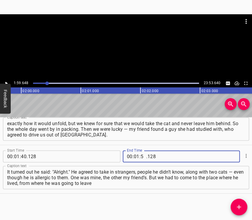
type input "59"
type input "648"
click at [236, 204] on span "Add Cue" at bounding box center [239, 207] width 17 height 7
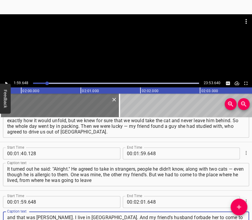
type textarea "and that was [PERSON_NAME]. I live in [GEOGRAPHIC_DATA]. And my friend’s husban…"
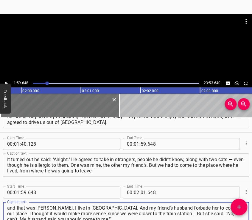
click at [130, 43] on div at bounding box center [126, 29] width 252 height 30
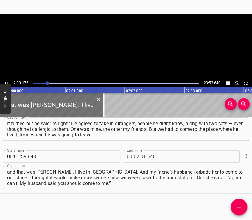
scroll to position [0, 7160]
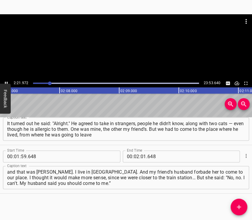
click at [129, 39] on div at bounding box center [126, 29] width 252 height 30
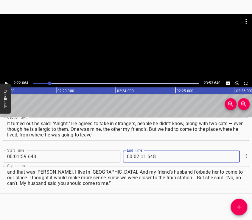
click at [141, 155] on input "number" at bounding box center [144, 157] width 6 height 12
type input "22"
type input "064"
click at [239, 206] on icon "Add Cue" at bounding box center [238, 207] width 7 height 7
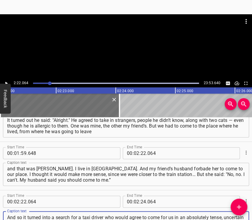
type textarea "And so it turned into a search for a taxi driver who would agree to come for us…"
click at [146, 49] on div at bounding box center [126, 46] width 252 height 65
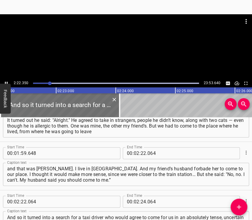
scroll to position [0, 8481]
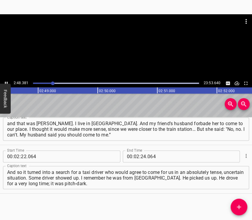
drag, startPoint x: 131, startPoint y: 50, endPoint x: 134, endPoint y: 56, distance: 6.5
click at [134, 56] on div at bounding box center [126, 46] width 252 height 65
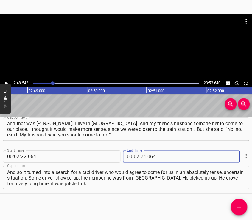
click at [141, 157] on input "number" at bounding box center [144, 157] width 6 height 12
type input "48"
type input "542"
drag, startPoint x: 246, startPoint y: 204, endPoint x: 240, endPoint y: 203, distance: 6.0
click at [244, 204] on span "Add Cue" at bounding box center [239, 207] width 17 height 7
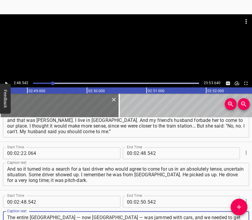
type textarea "The entire [GEOGRAPHIC_DATA] — now [GEOGRAPHIC_DATA] — was jammed with cars, an…"
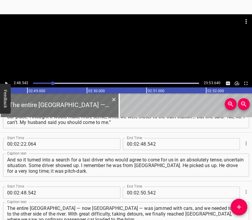
click at [148, 43] on div at bounding box center [126, 29] width 252 height 30
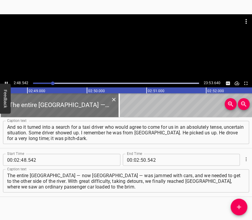
scroll to position [0, 10056]
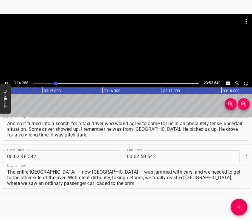
click at [122, 53] on div at bounding box center [126, 46] width 252 height 65
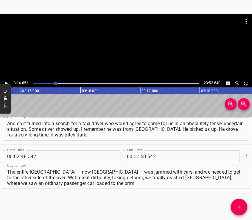
click at [134, 157] on input "number" at bounding box center [137, 156] width 6 height 12
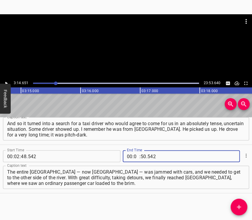
type input "03"
type input "14"
type input "651"
click at [239, 204] on icon "Add Cue" at bounding box center [238, 207] width 7 height 7
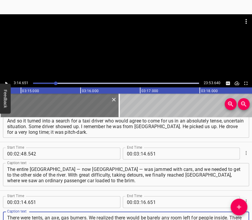
scroll to position [327, 0]
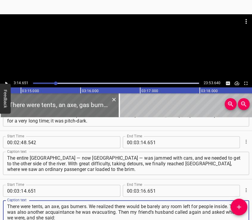
type textarea "There were tents, an axe, gas burners. We realized there would be barely any ro…"
